Goal: Check status: Check status

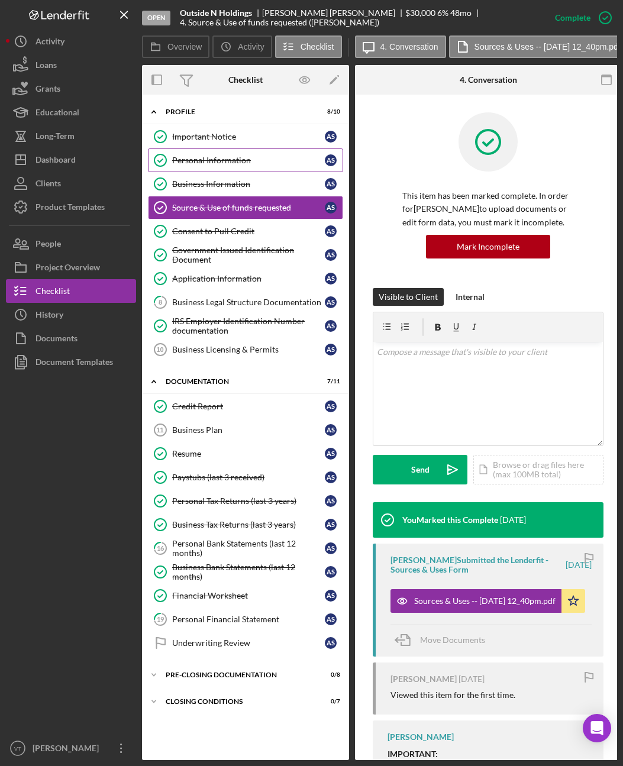
click at [193, 149] on link "Personal Information Personal Information A S" at bounding box center [245, 161] width 195 height 24
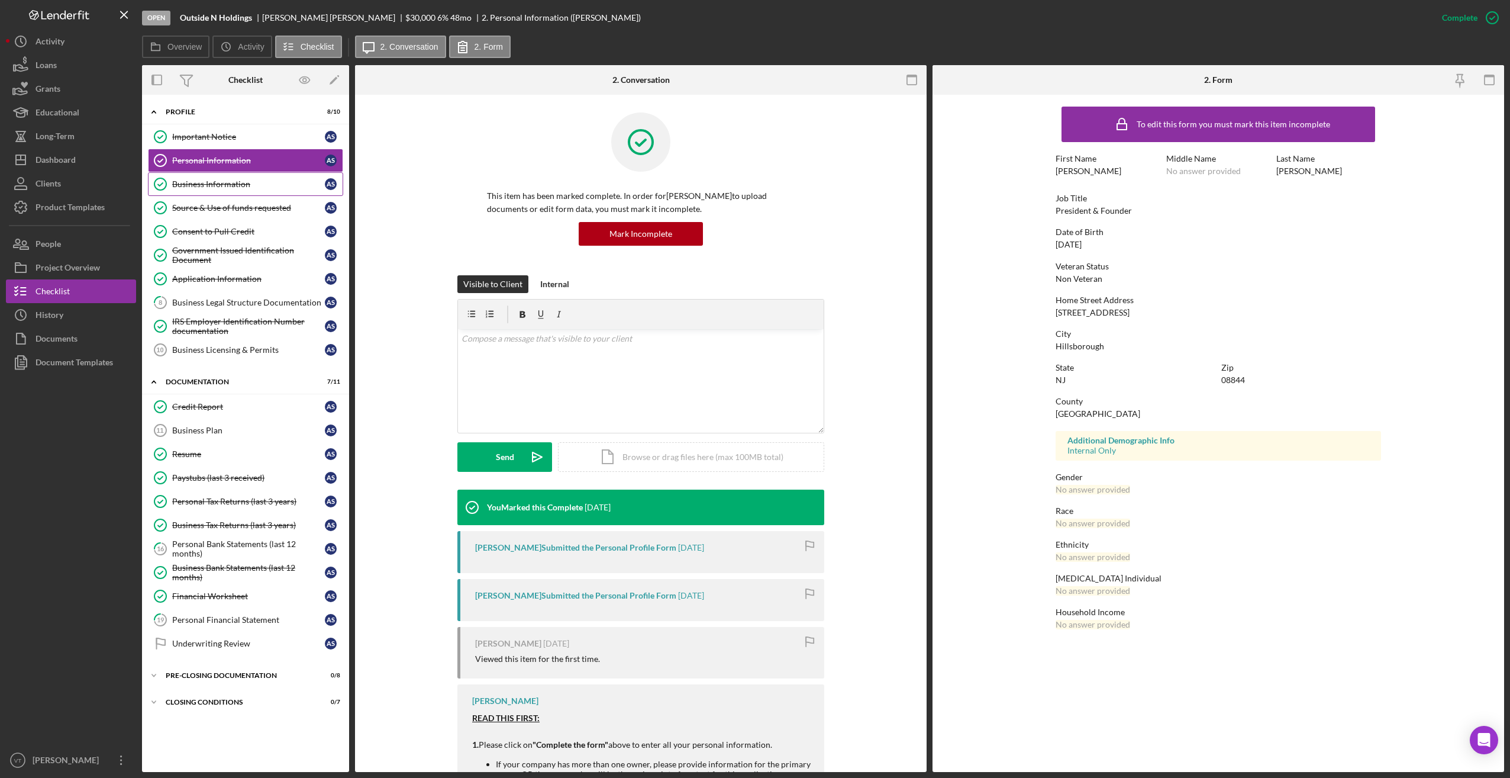
click at [232, 183] on div "Business Information" at bounding box center [248, 183] width 153 height 9
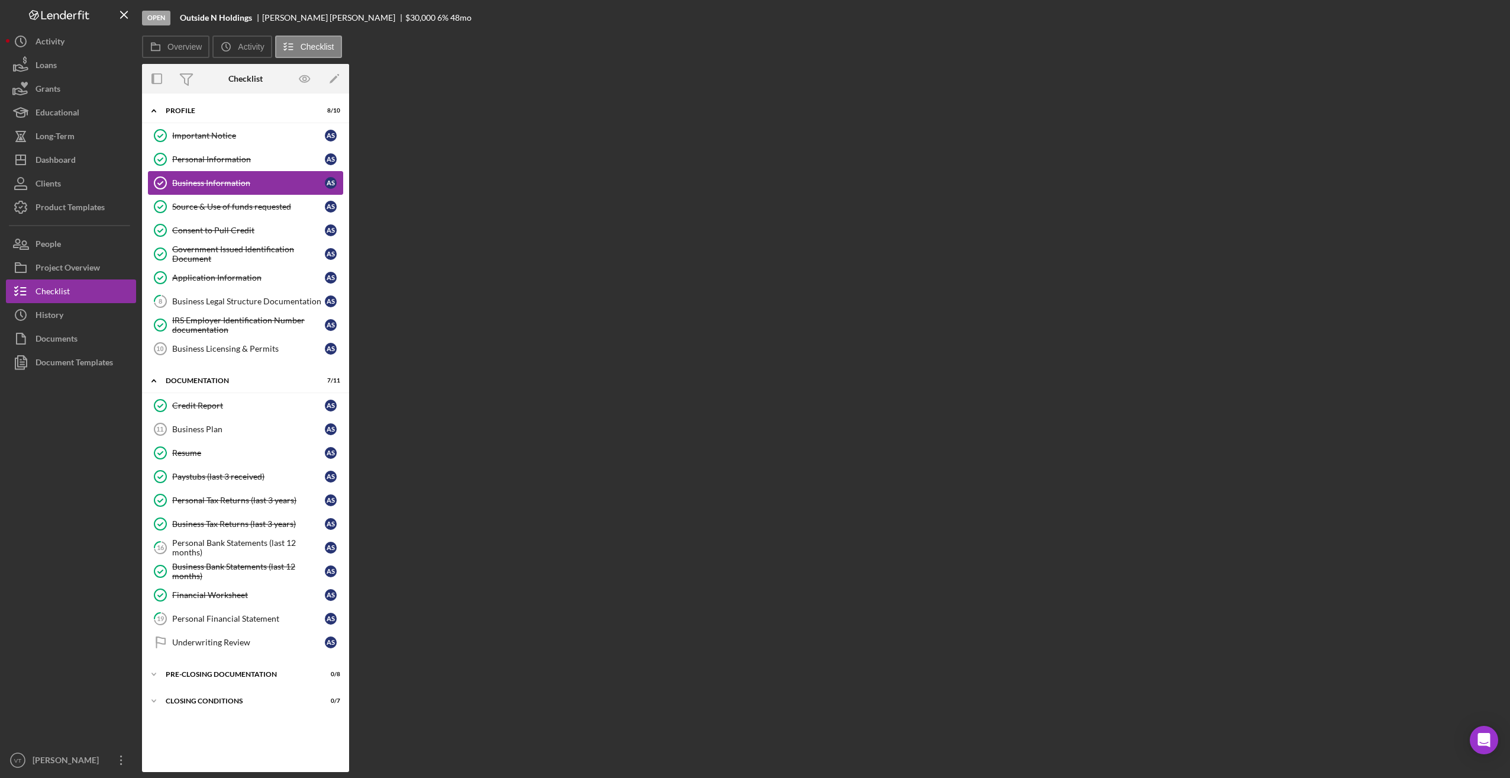
click at [232, 183] on div "Business Information" at bounding box center [248, 182] width 153 height 9
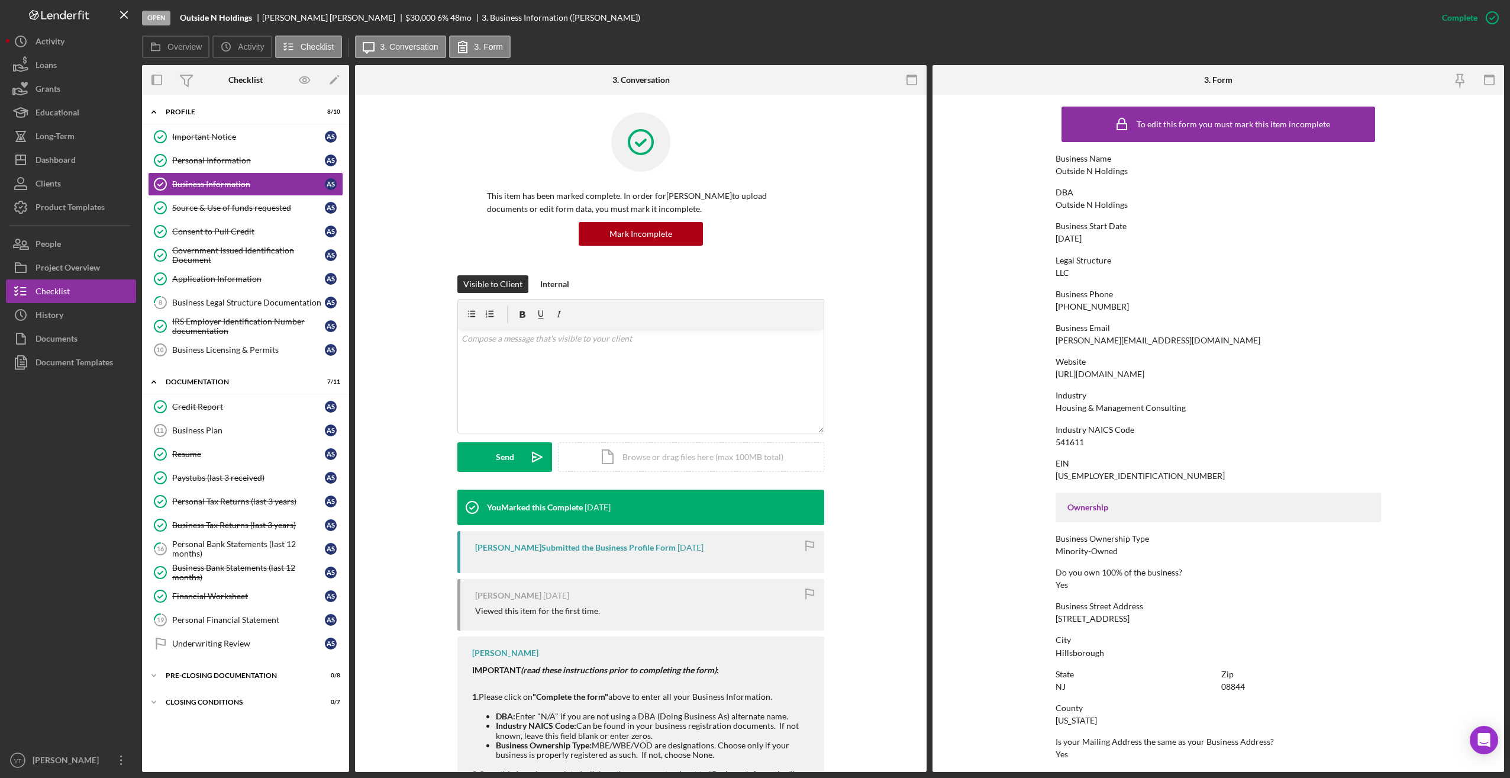
drag, startPoint x: 1205, startPoint y: 376, endPoint x: 1043, endPoint y: 368, distance: 162.3
click at [622, 368] on form "To edit this form you must mark this item incomplete Business Name Outside N Ho…" at bounding box center [1219, 433] width 572 height 677
copy div "[URL][DOMAIN_NAME]"
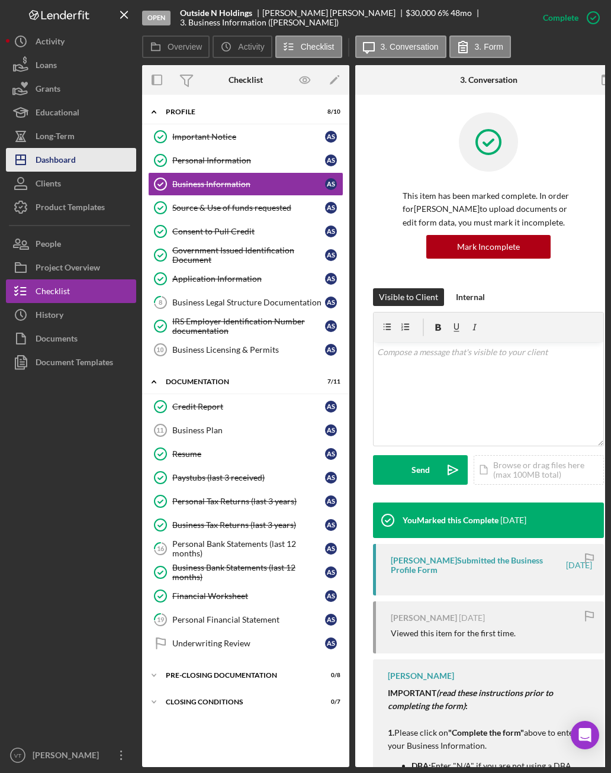
click at [66, 158] on div "Dashboard" at bounding box center [56, 161] width 40 height 27
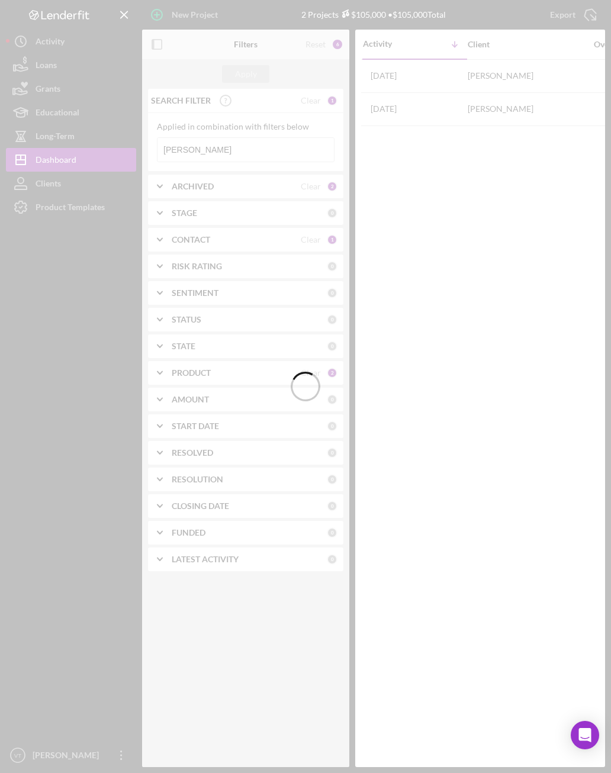
click at [237, 152] on div at bounding box center [305, 386] width 611 height 773
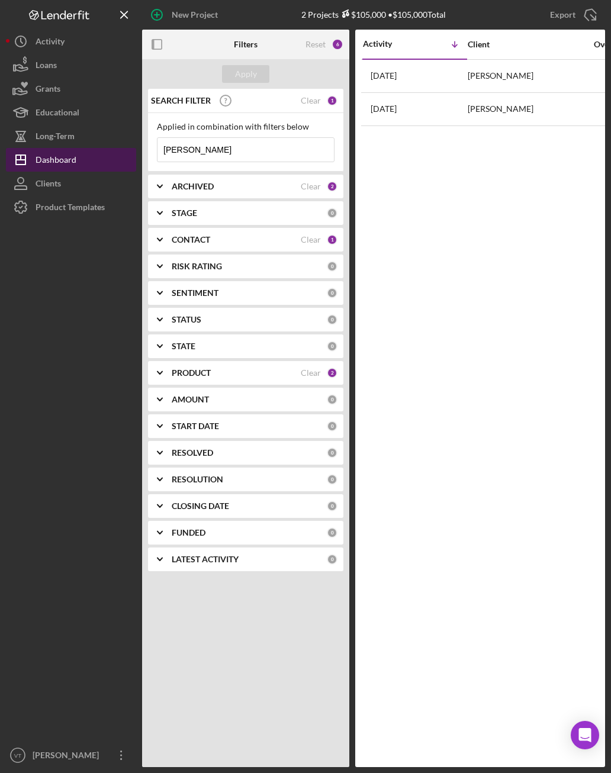
drag, startPoint x: 237, startPoint y: 152, endPoint x: 108, endPoint y: 168, distance: 130.0
click at [108, 168] on div "New Project 2 Projects $105,000 • $105,000 Total [PERSON_NAME] Export Icon/Expo…" at bounding box center [305, 383] width 599 height 767
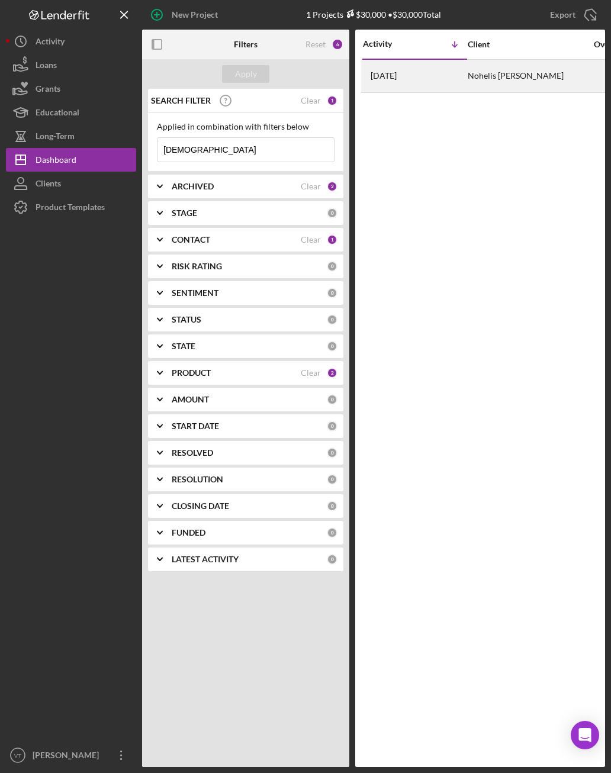
type input "[DEMOGRAPHIC_DATA]"
click at [434, 81] on div "[DATE] Nohelis [PERSON_NAME]" at bounding box center [415, 75] width 104 height 31
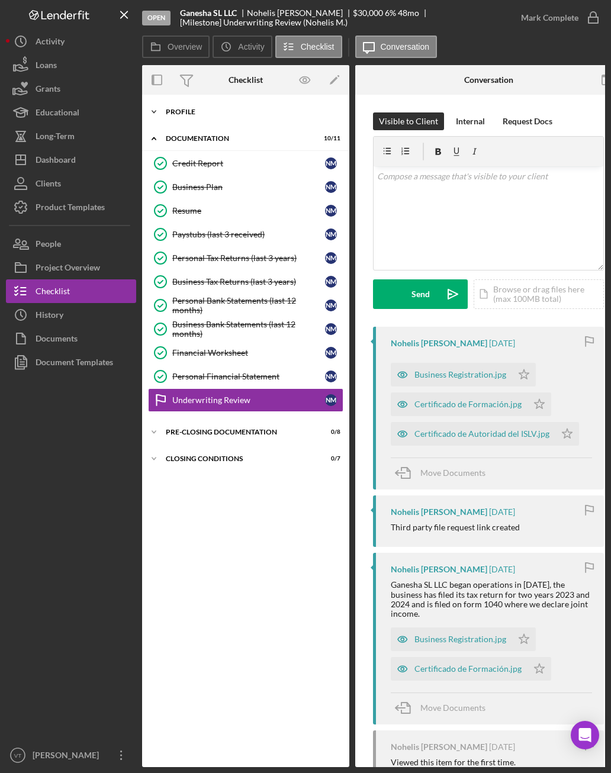
click at [152, 112] on icon "Icon/Expander" at bounding box center [154, 112] width 24 height 24
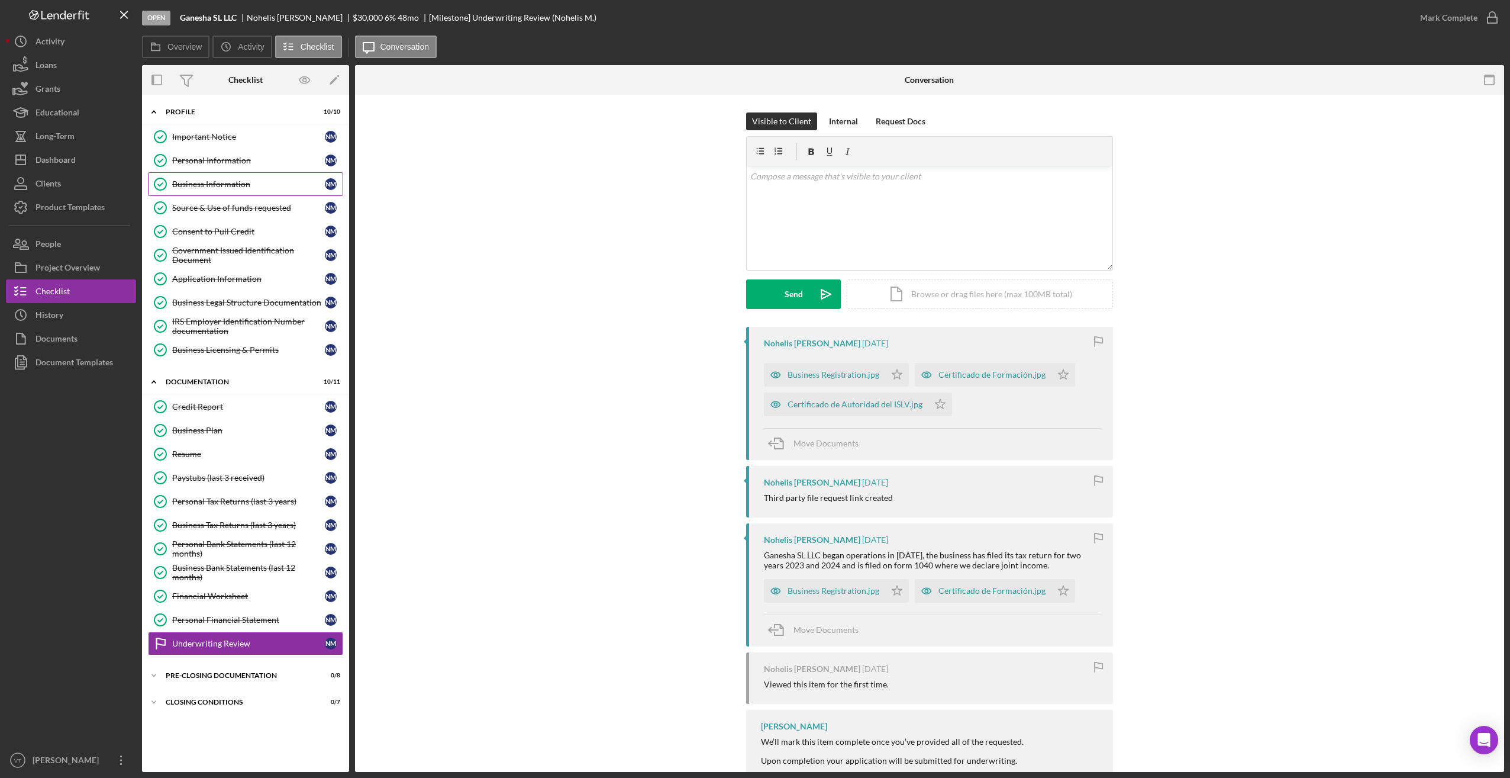
click at [235, 186] on div "Business Information" at bounding box center [248, 183] width 153 height 9
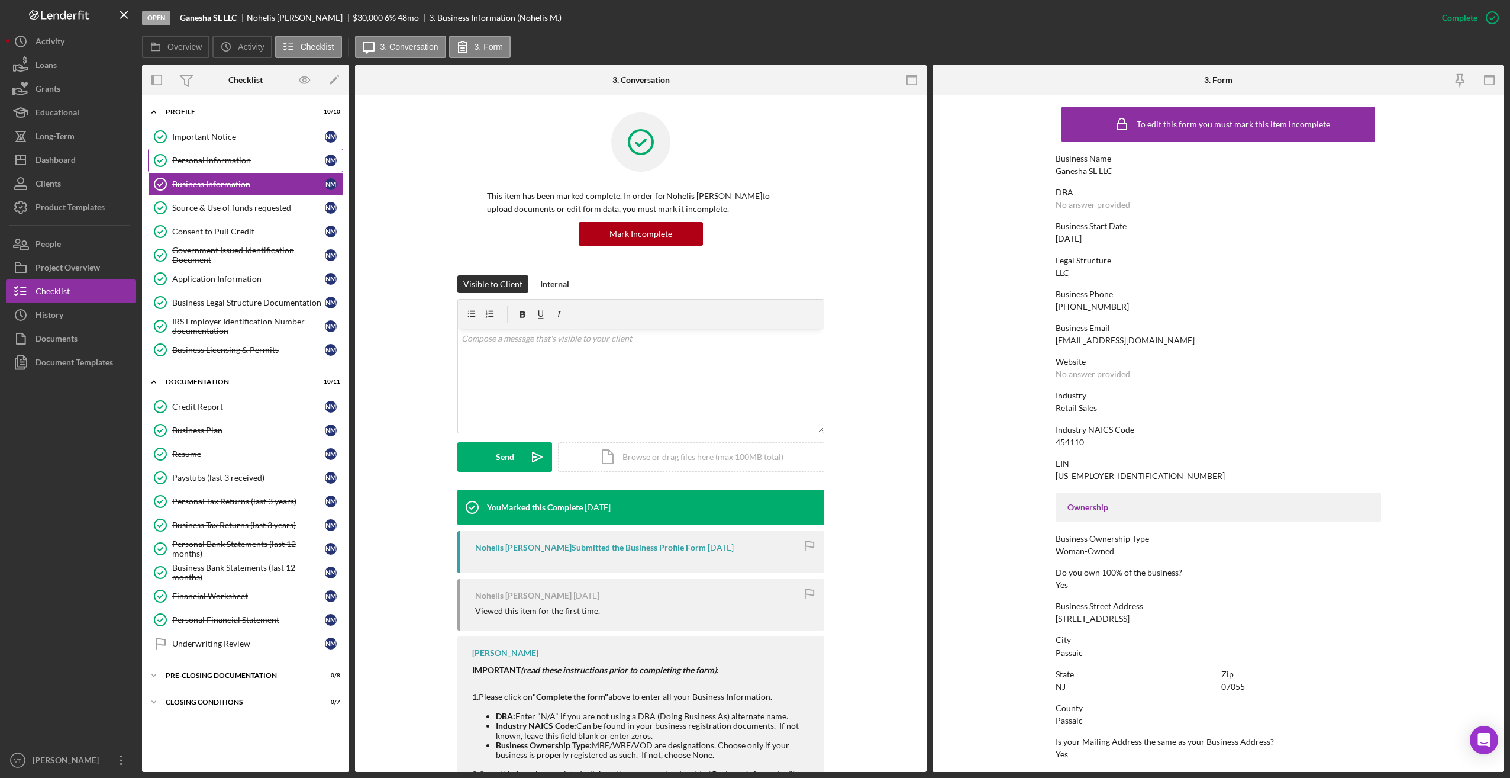
click at [237, 166] on link "Personal Information Personal Information N M" at bounding box center [245, 161] width 195 height 24
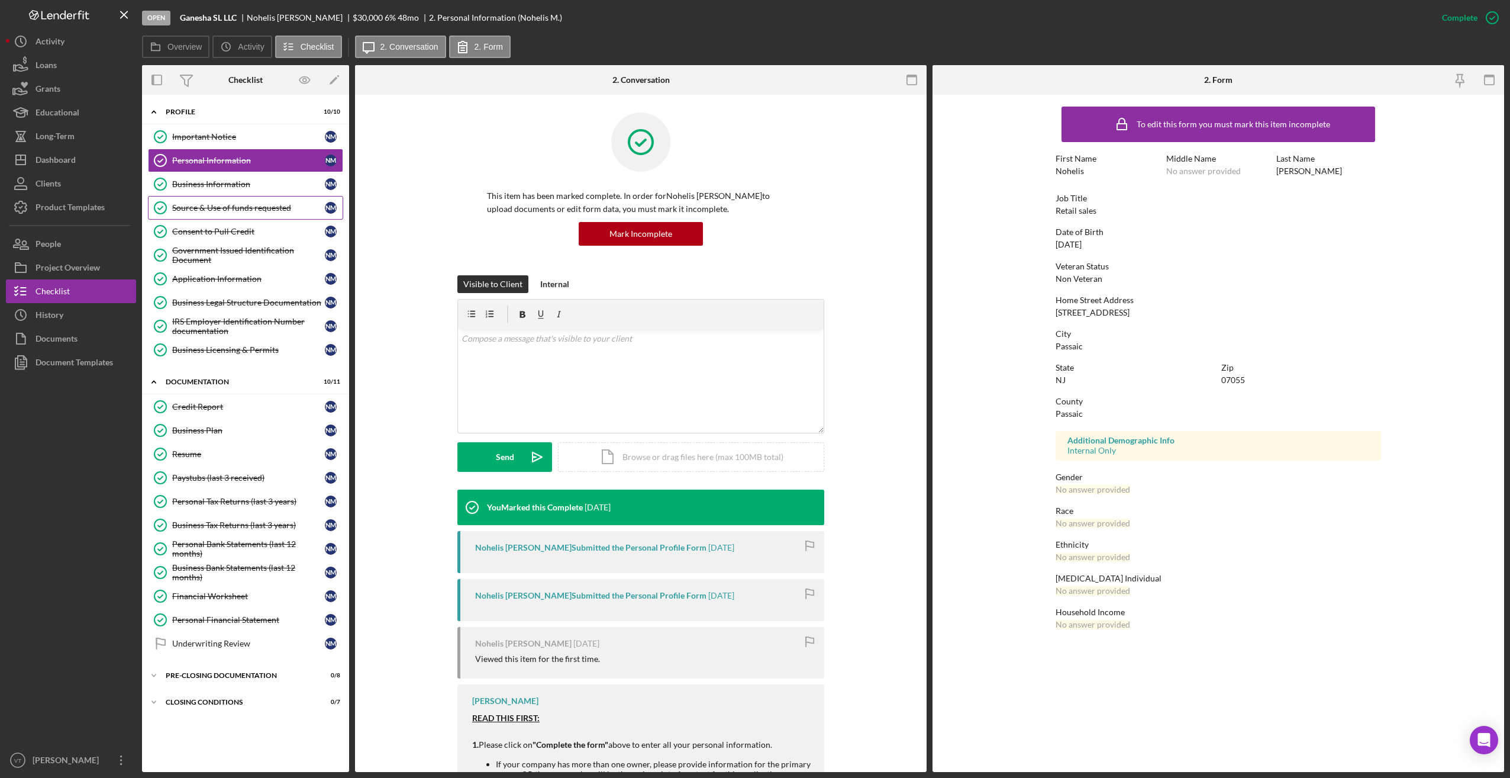
click at [215, 213] on link "Source & Use of funds requested Source & Use of funds requested N M" at bounding box center [245, 208] width 195 height 24
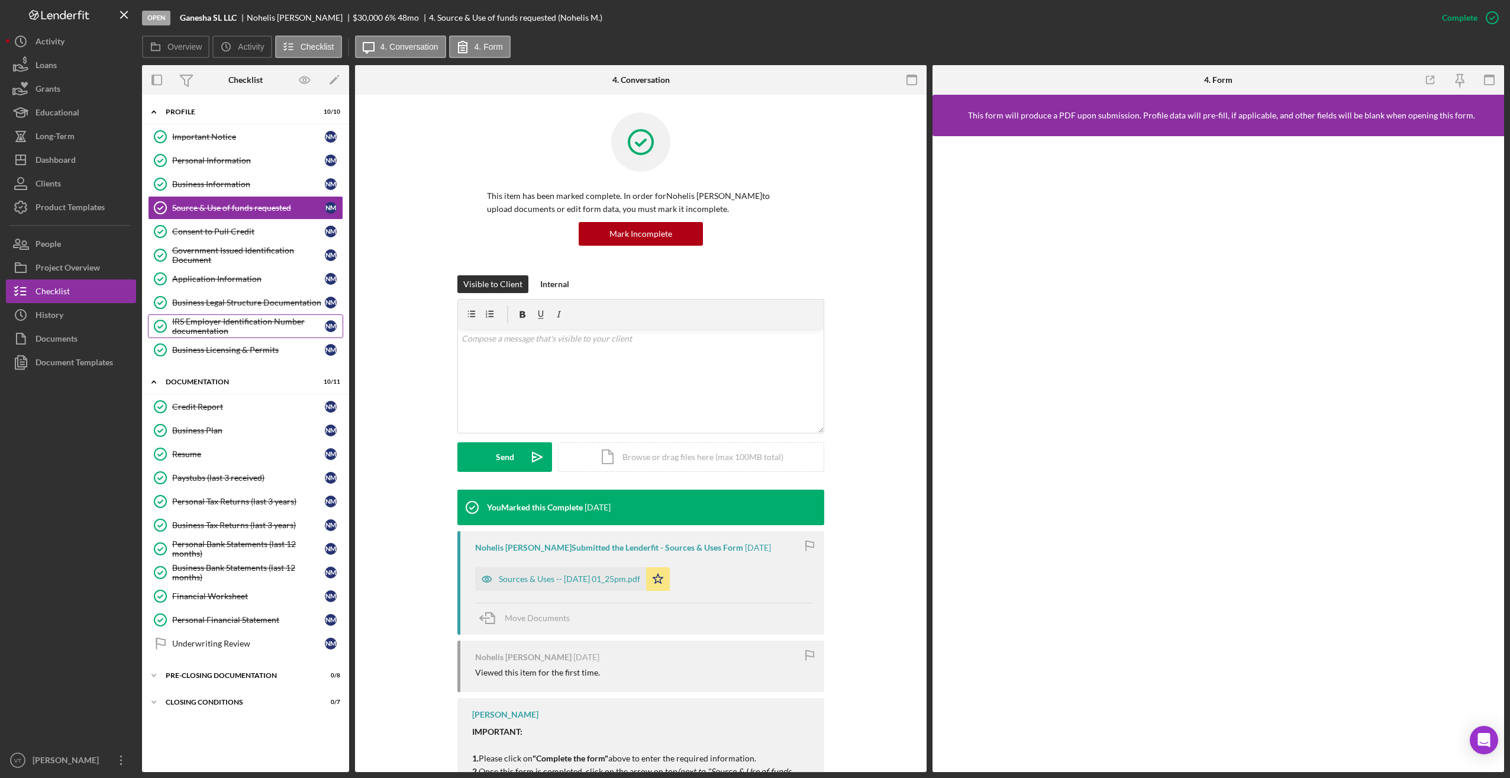
click at [217, 320] on div "IRS Employer Identification Number documentation" at bounding box center [248, 326] width 153 height 19
